Goal: Task Accomplishment & Management: Manage account settings

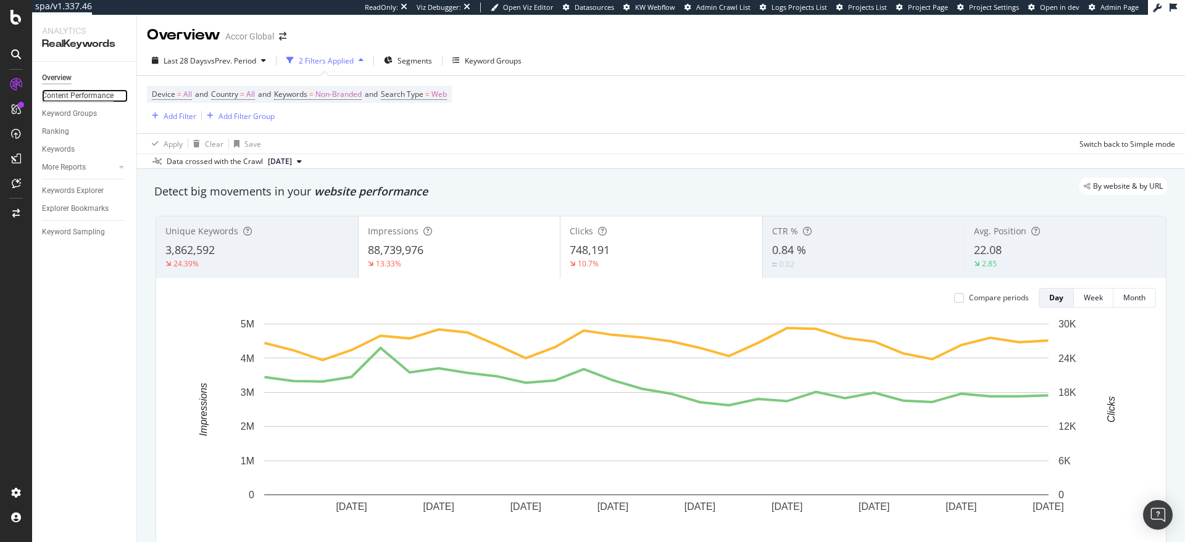
click at [99, 99] on div "Content Performance" at bounding box center [78, 95] width 72 height 13
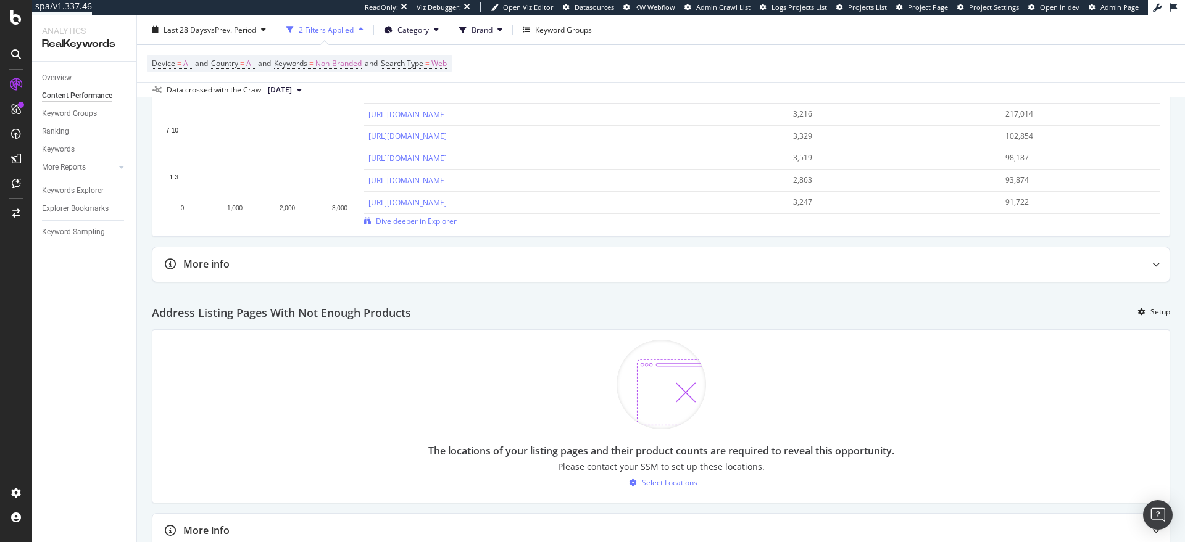
scroll to position [1258, 0]
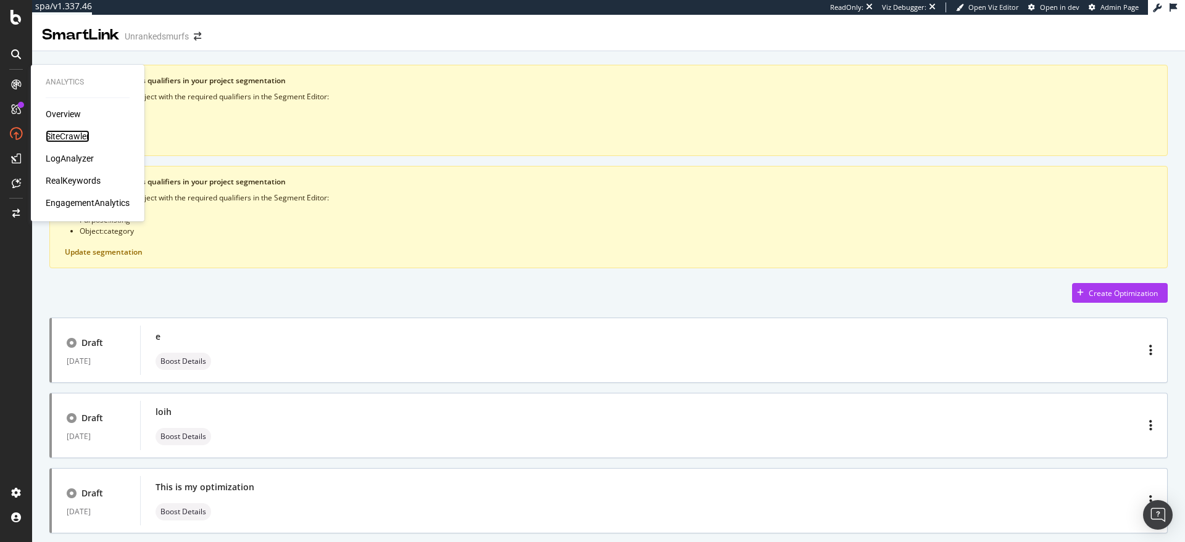
click at [57, 135] on div "SiteCrawler" at bounding box center [68, 136] width 44 height 12
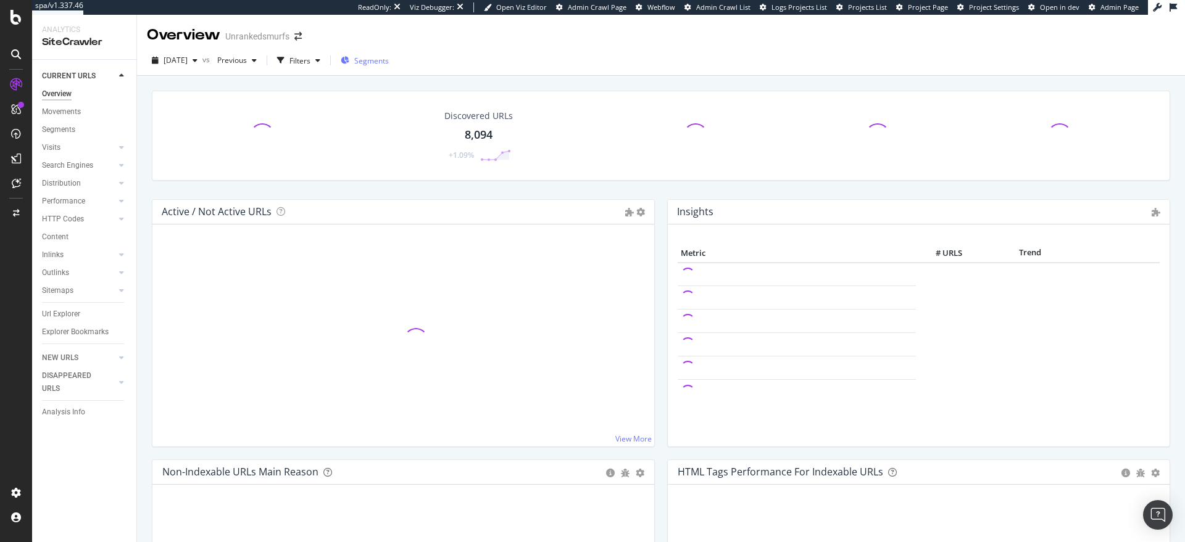
click at [389, 57] on span "Segments" at bounding box center [371, 61] width 35 height 10
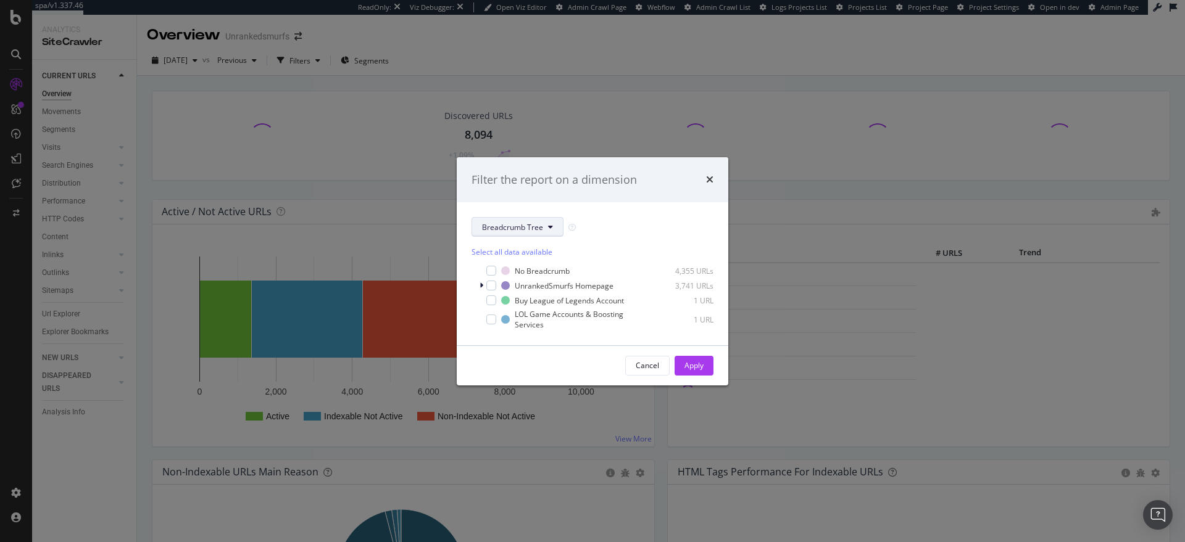
click at [550, 224] on icon "modal" at bounding box center [550, 226] width 5 height 7
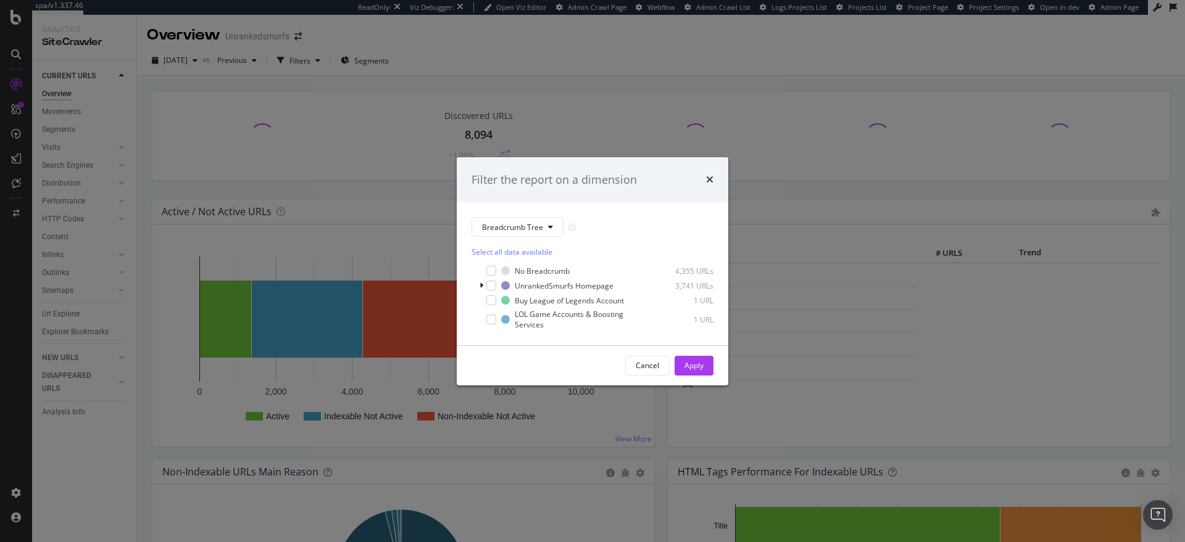
click at [534, 130] on div "Filter the report on a dimension Breadcrumb Tree Select all data available No B…" at bounding box center [592, 271] width 1185 height 542
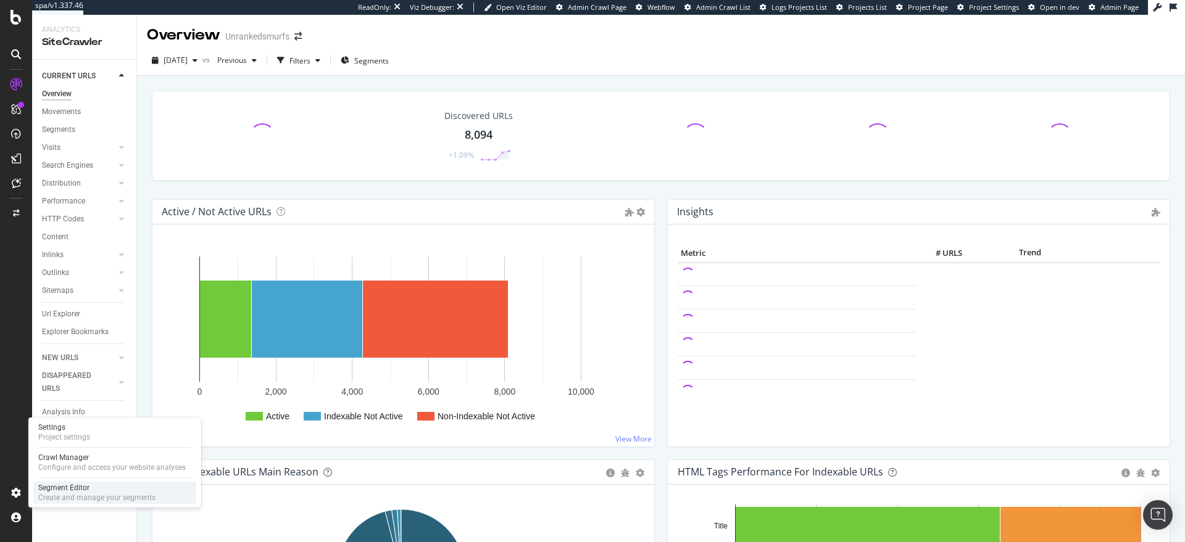
click at [49, 487] on div "Segment Editor" at bounding box center [96, 488] width 117 height 10
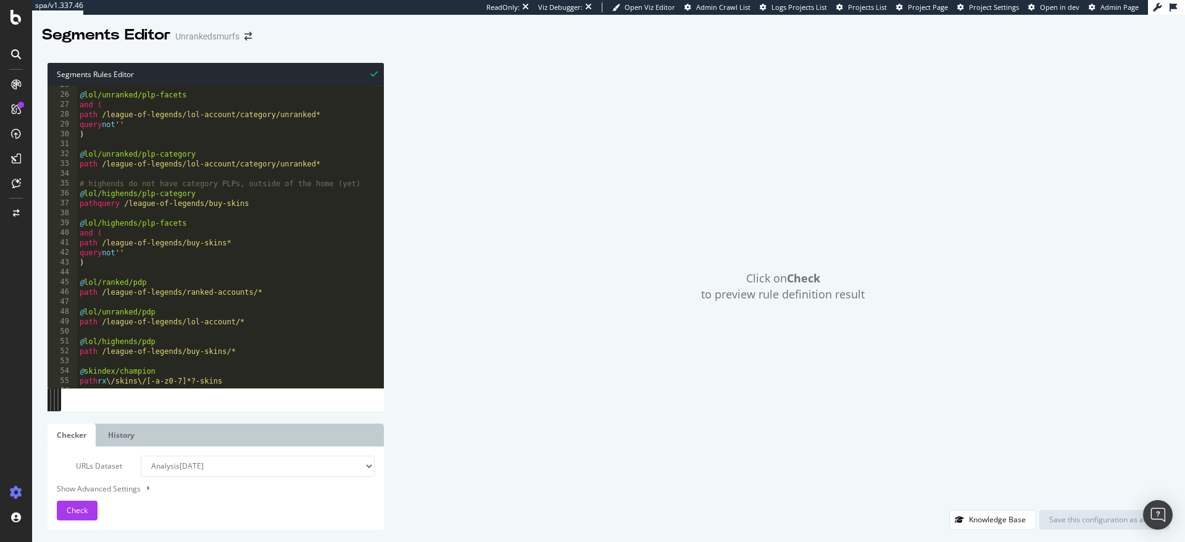
scroll to position [487, 0]
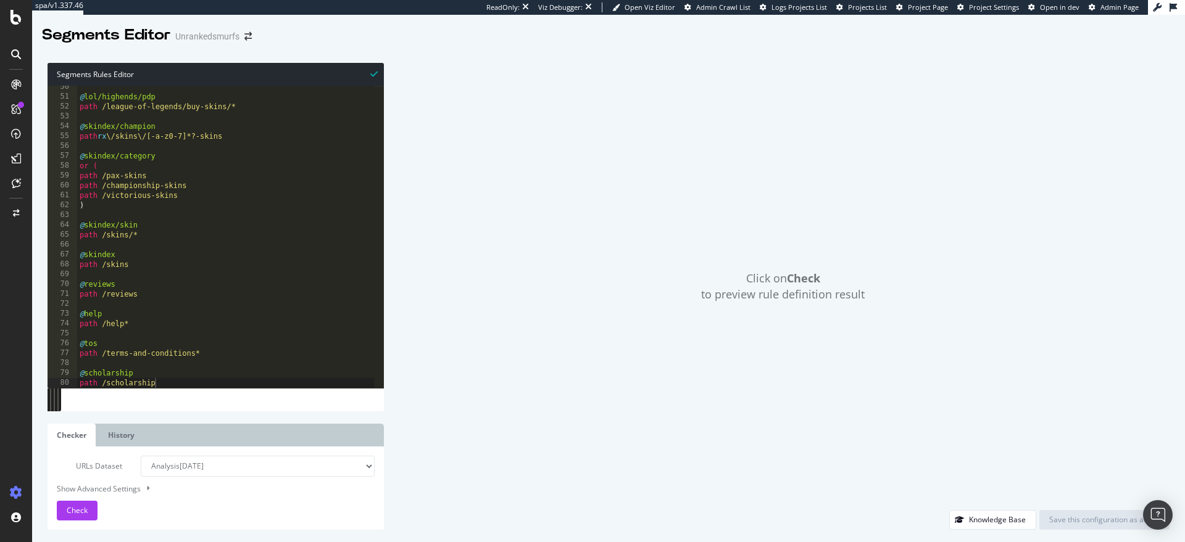
type textarea "path /scholarship"
click at [179, 380] on div "@ lol/highends/pdp path /league-of-legends/buy-skins/* @ skindex/champion path …" at bounding box center [225, 243] width 297 height 322
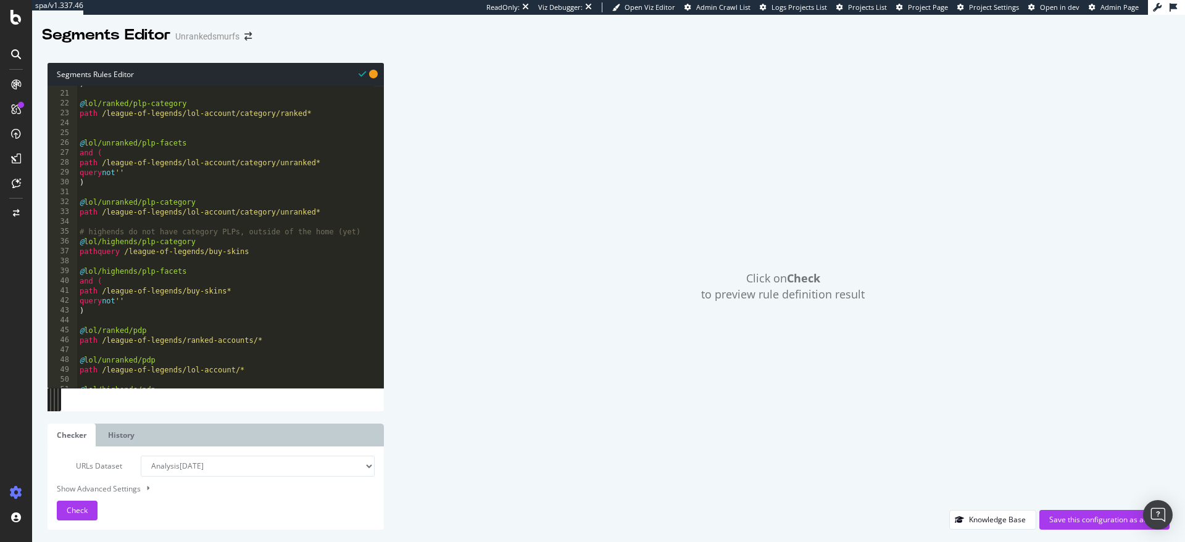
scroll to position [0, 0]
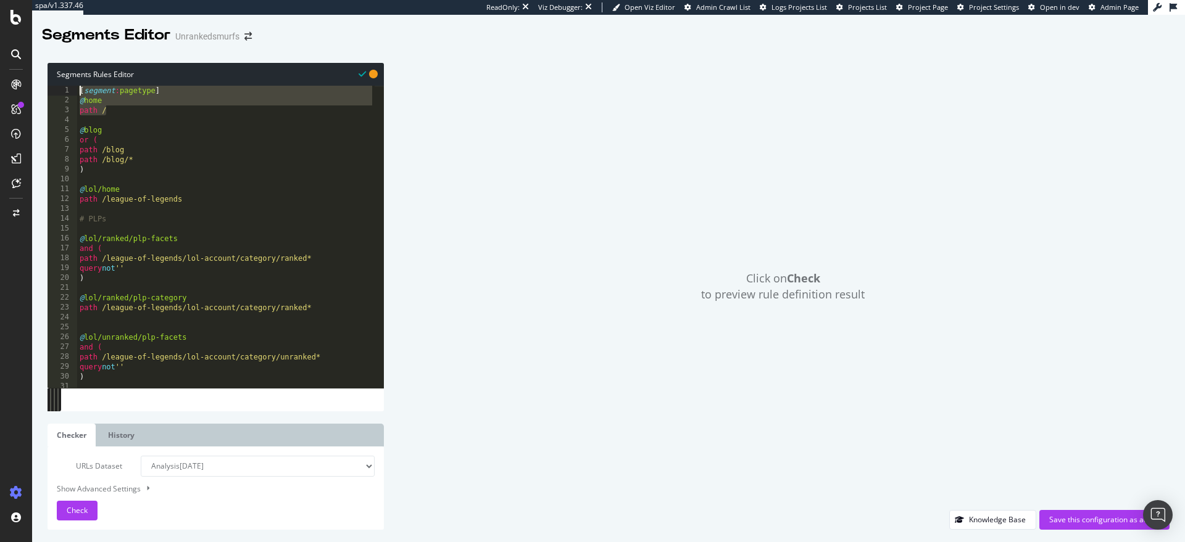
drag, startPoint x: 108, startPoint y: 109, endPoint x: 81, endPoint y: 93, distance: 31.2
click at [81, 93] on div "[ segment : pagetype ] @ home path / @ blog or ( path /blog path /blog/* ) @ lo…" at bounding box center [225, 247] width 297 height 322
type textarea "[segment:pagetype] @home"
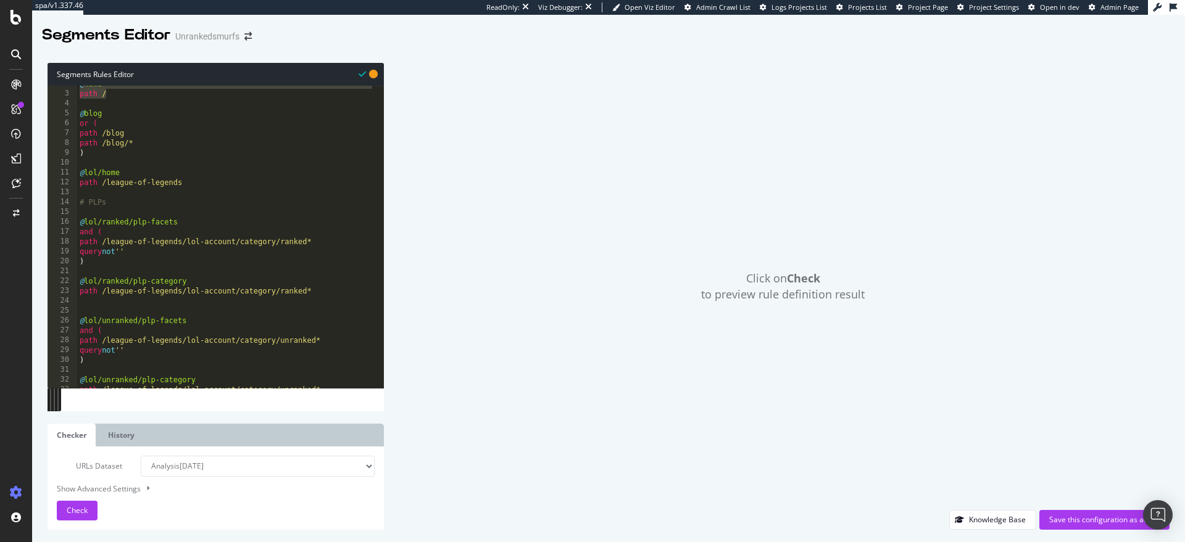
scroll to position [507, 0]
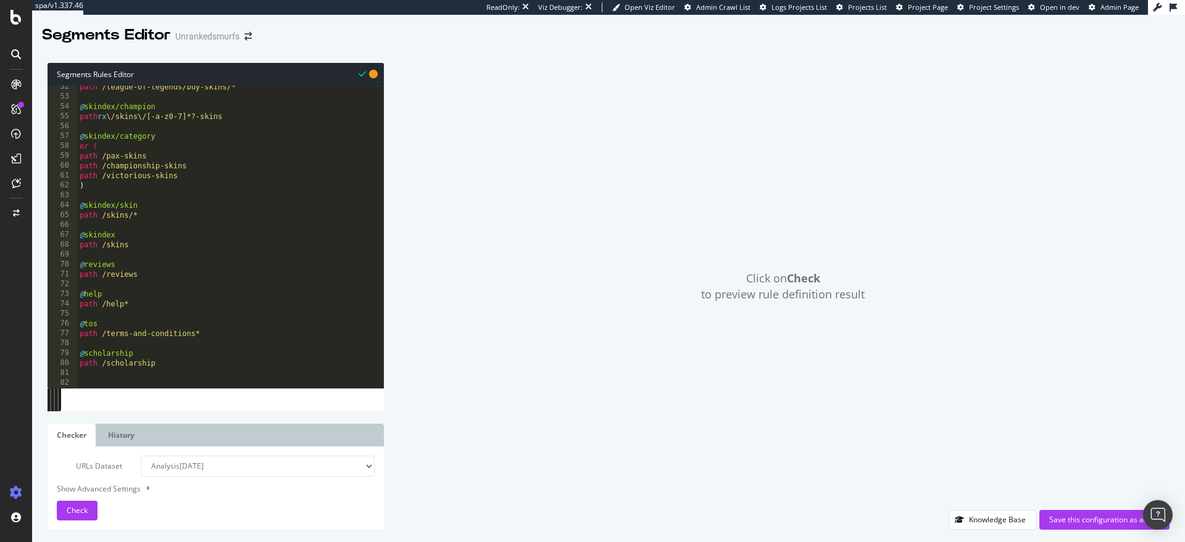
click at [134, 378] on div "path /league-of-legends/buy-skins/* @ skindex/champion path rx \/skins\/[-a-z0-…" at bounding box center [225, 243] width 297 height 322
click at [134, 380] on div "path /league-of-legends/buy-skins/* @ skindex/champion path rx \/skins\/[-a-z0-…" at bounding box center [225, 243] width 297 height 322
paste textarea "path /"
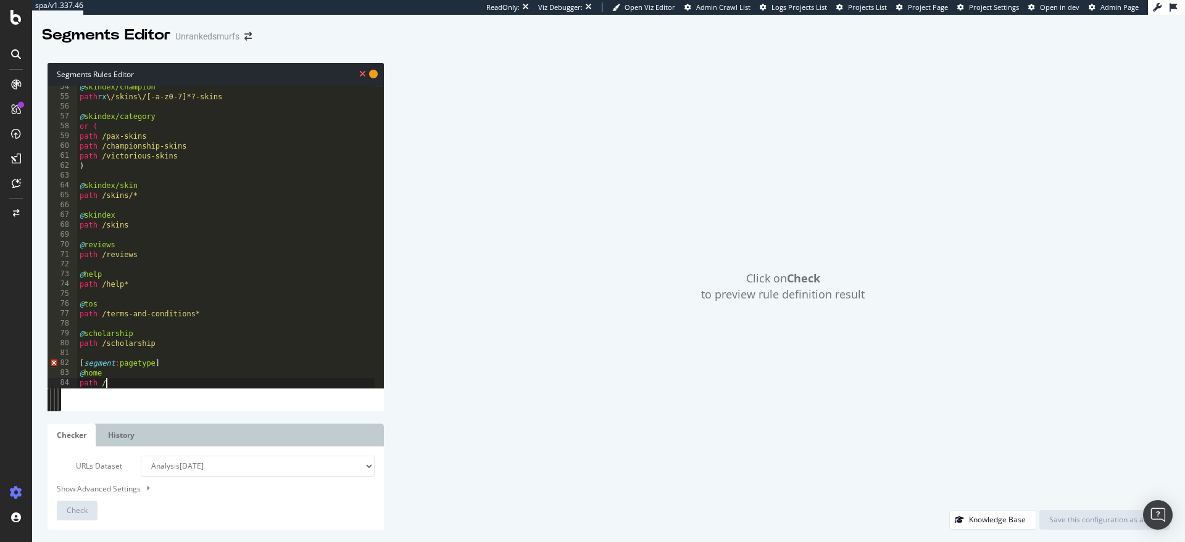
scroll to position [527, 0]
click at [139, 367] on div "@ skindex/champion path rx \/skins\/[-a-z0-7]*?-skins @ skindex/category or ( p…" at bounding box center [225, 243] width 297 height 322
click at [147, 380] on div "@ skindex/champion path rx \/skins\/[-a-z0-7]*?-skins @ skindex/category or ( p…" at bounding box center [225, 243] width 297 height 322
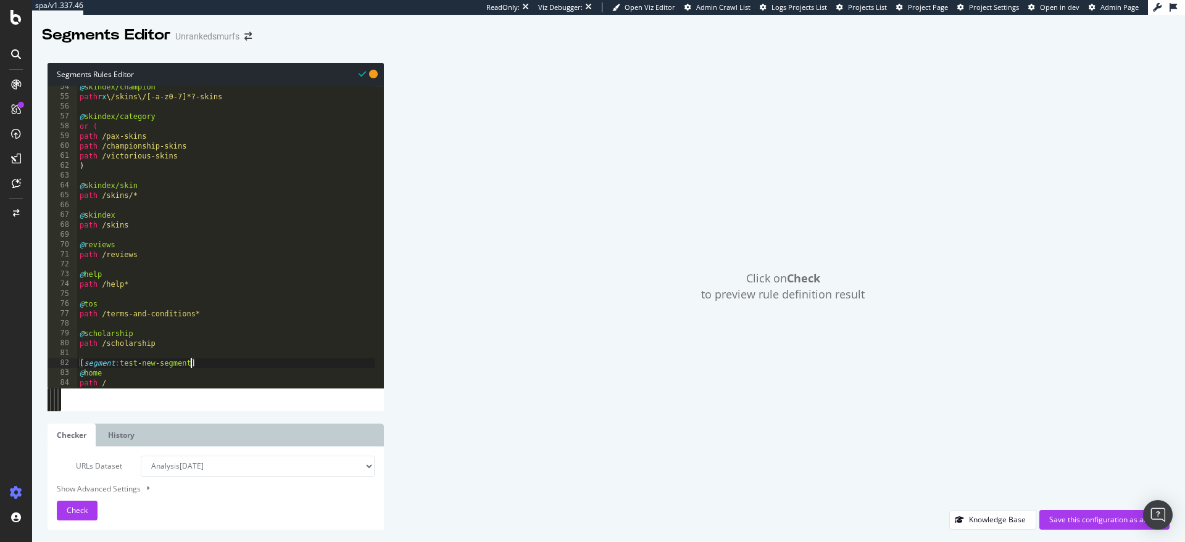
scroll to position [0, 2]
type textarea "path /"
click at [1064, 521] on div "Save this configuration as active" at bounding box center [1104, 520] width 110 height 10
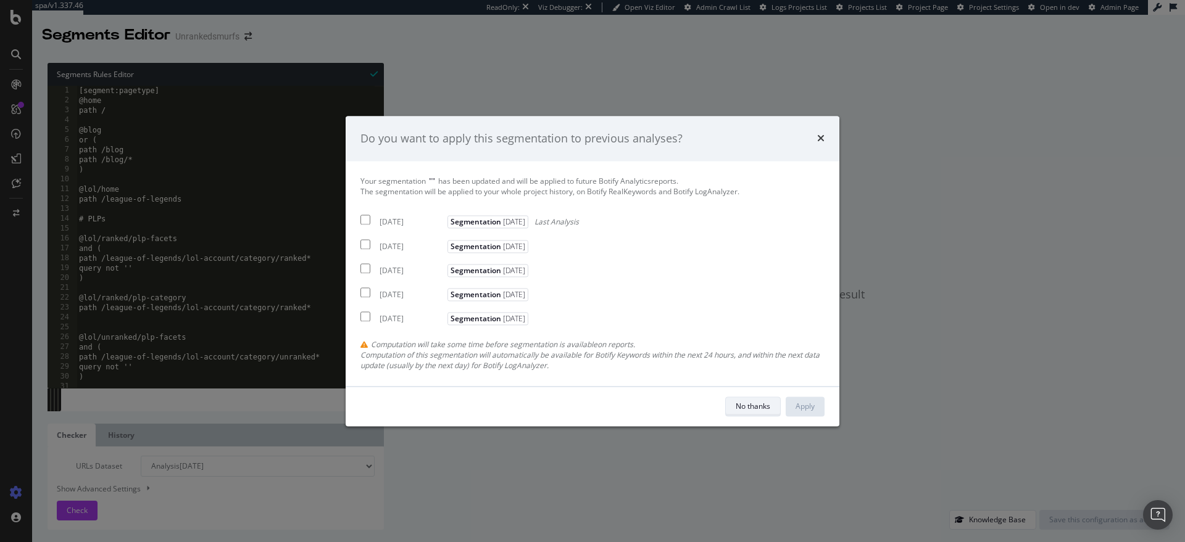
click at [732, 400] on button "No thanks" at bounding box center [753, 407] width 56 height 20
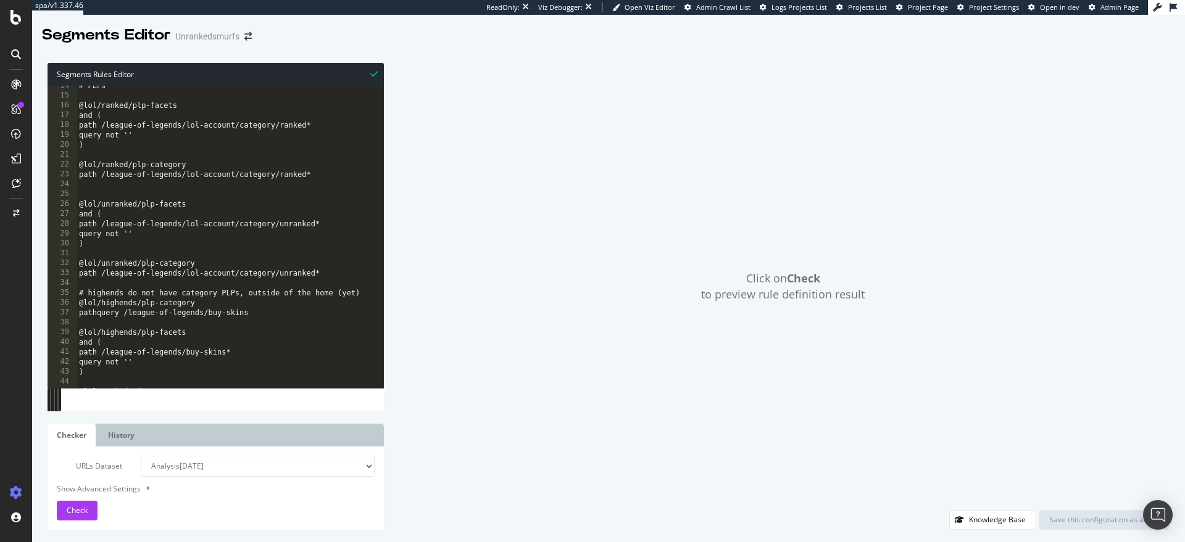
scroll to position [133, 0]
type textarea "@lol/ranked/plp-category"
click at [225, 160] on div "# PLPs @lol/ranked/plp-facets and ( path /league-of-legends/lol-account/categor…" at bounding box center [226, 242] width 298 height 322
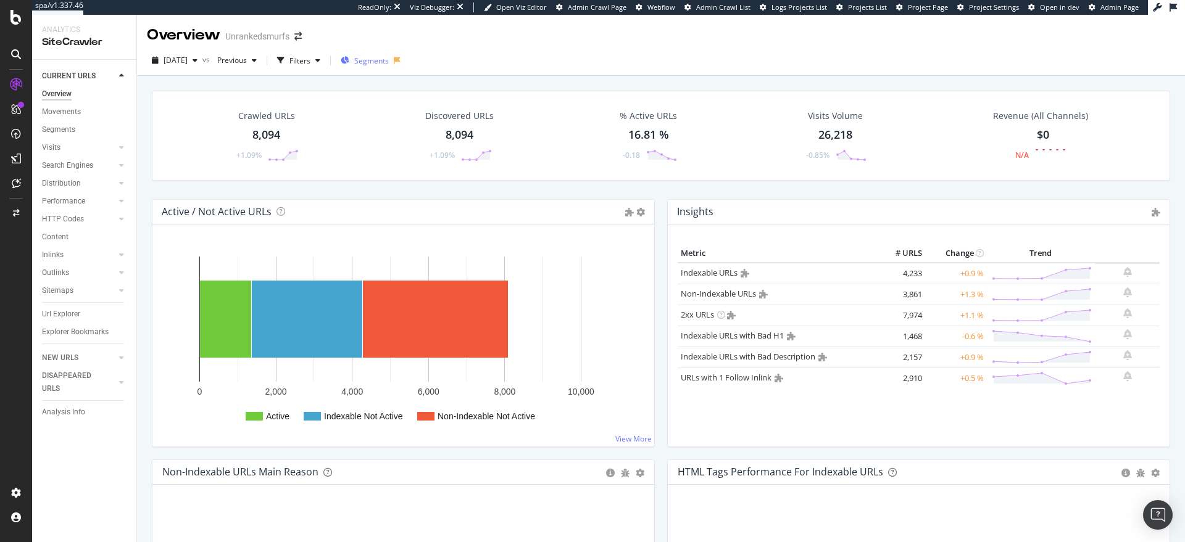
click at [389, 66] on div "Segments" at bounding box center [365, 60] width 48 height 19
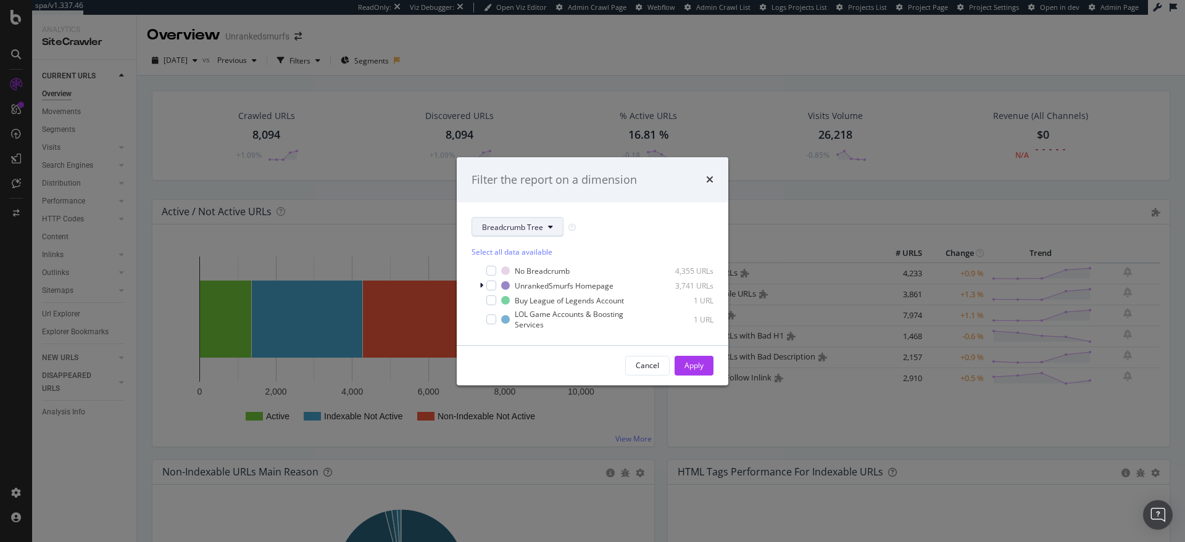
click at [516, 217] on button "Breadcrumb Tree" at bounding box center [517, 227] width 92 height 20
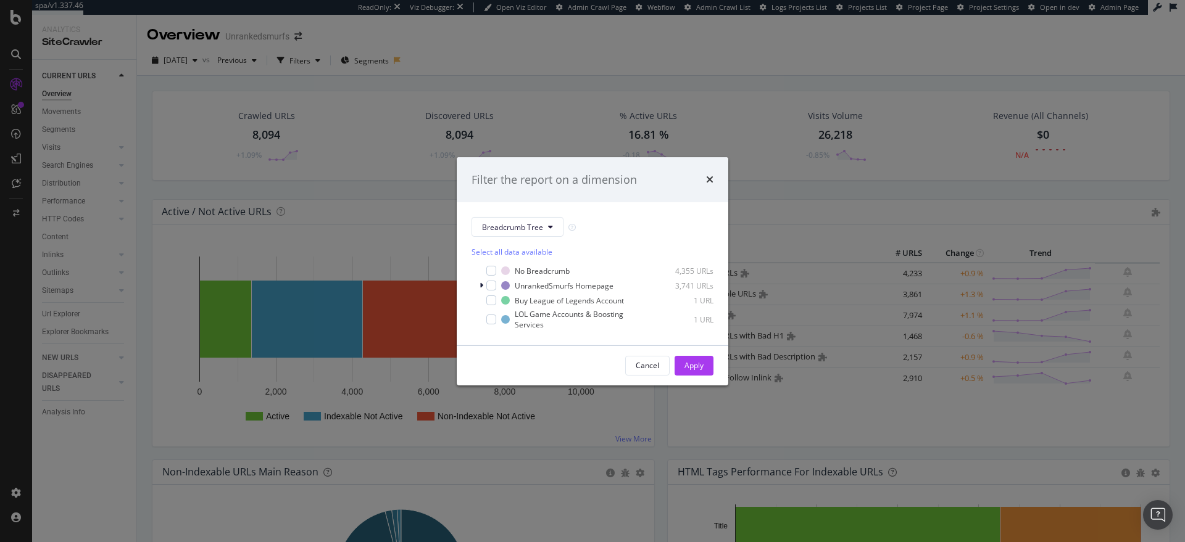
click at [523, 112] on div "Filter the report on a dimension Breadcrumb Tree Select all data available No B…" at bounding box center [592, 271] width 1185 height 542
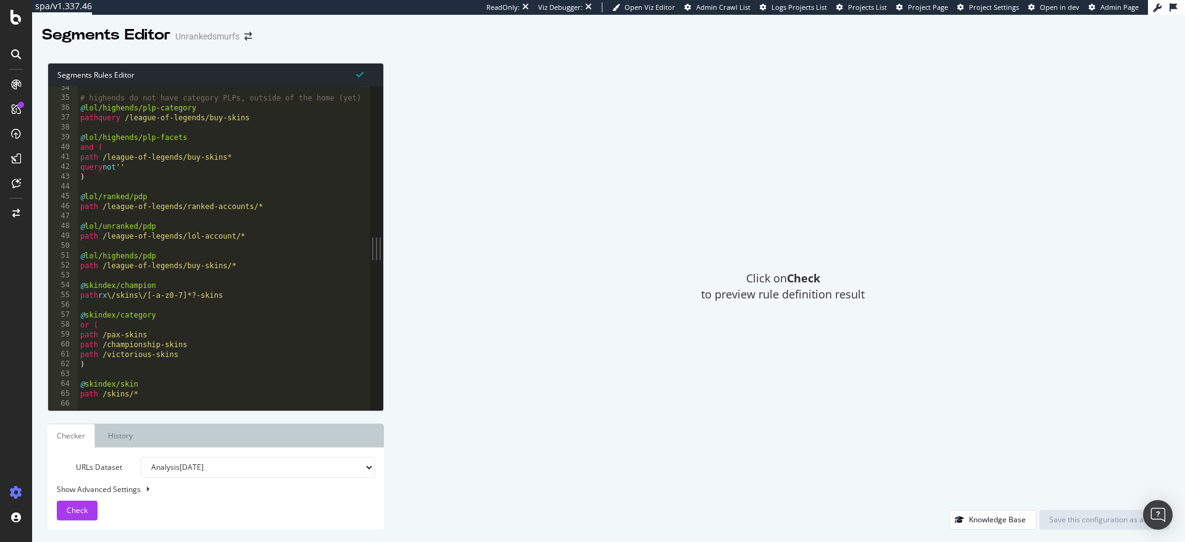
scroll to position [515, 0]
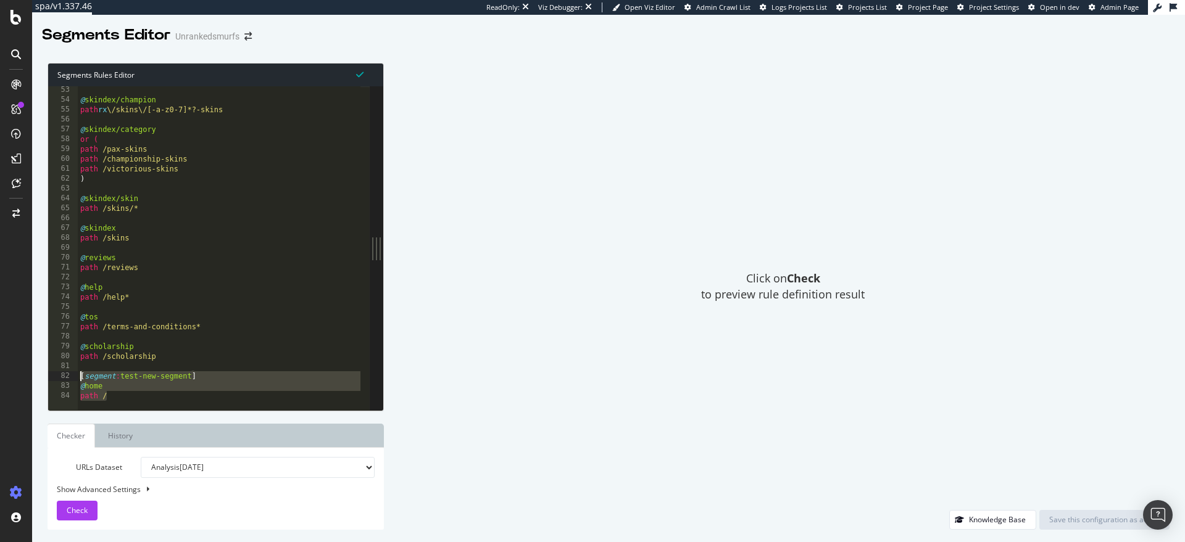
drag, startPoint x: 115, startPoint y: 393, endPoint x: 81, endPoint y: 373, distance: 39.1
click at [81, 373] on div "@ skindex/champion path rx \/skins\/[-a-z0-7]*?-skins @ skindex/category or ( p…" at bounding box center [220, 252] width 285 height 334
type textarea "[segment:test-new-segment] @home"
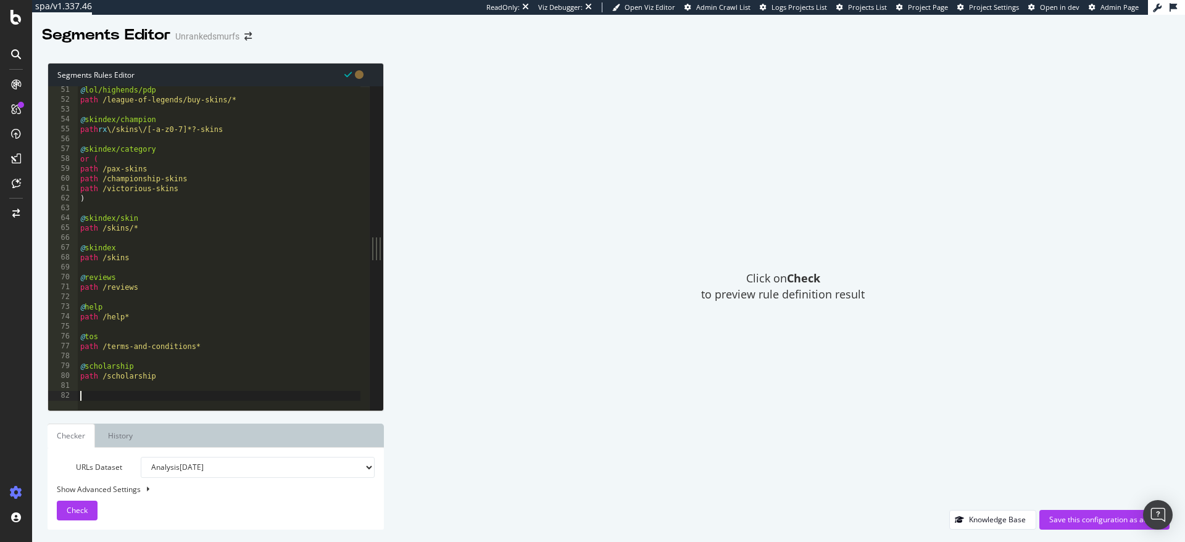
scroll to position [485, 0]
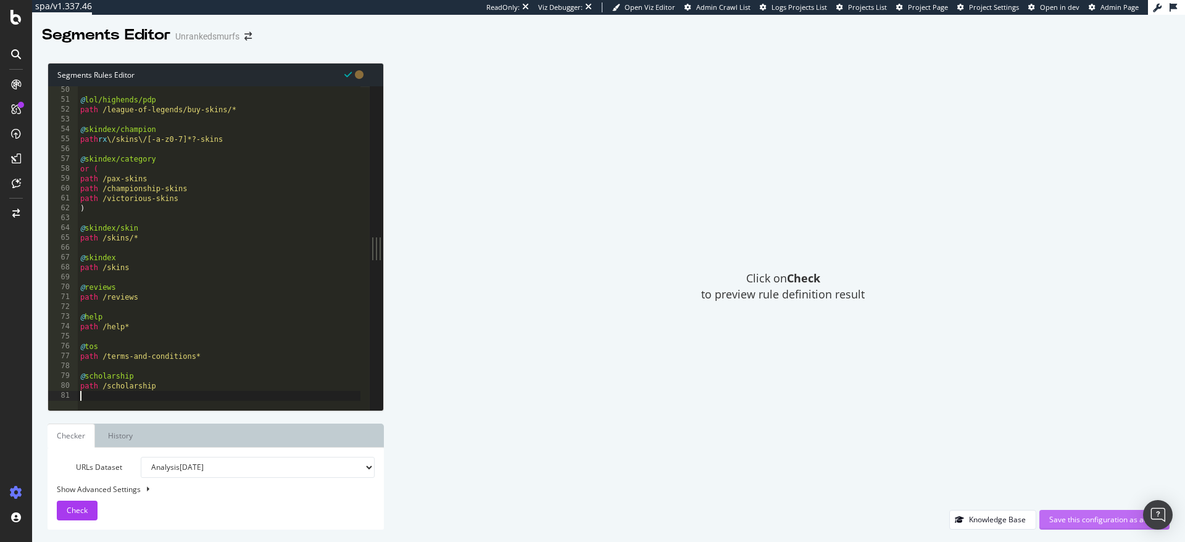
click at [1069, 512] on div "Save this configuration as active" at bounding box center [1104, 520] width 110 height 19
